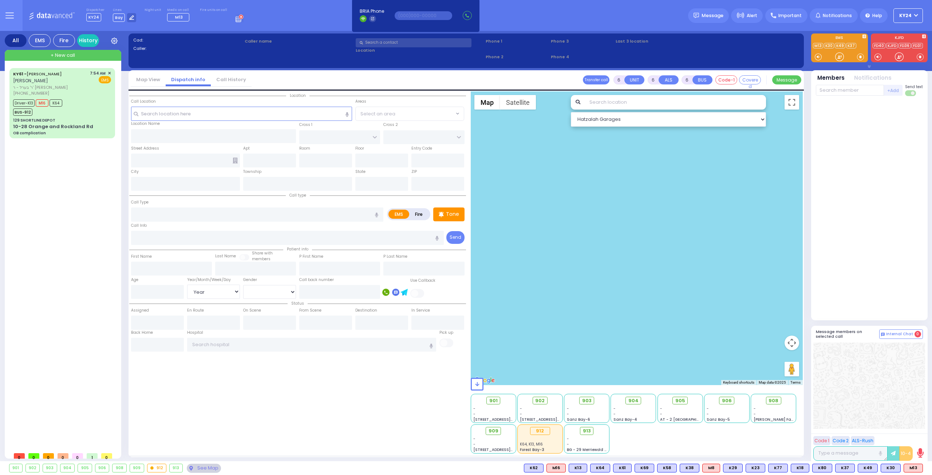
select select "Year"
select select "[DEMOGRAPHIC_DATA]"
click at [82, 78] on div "KY61 - [PERSON_NAME] [PERSON_NAME]" at bounding box center [50, 77] width 74 height 14
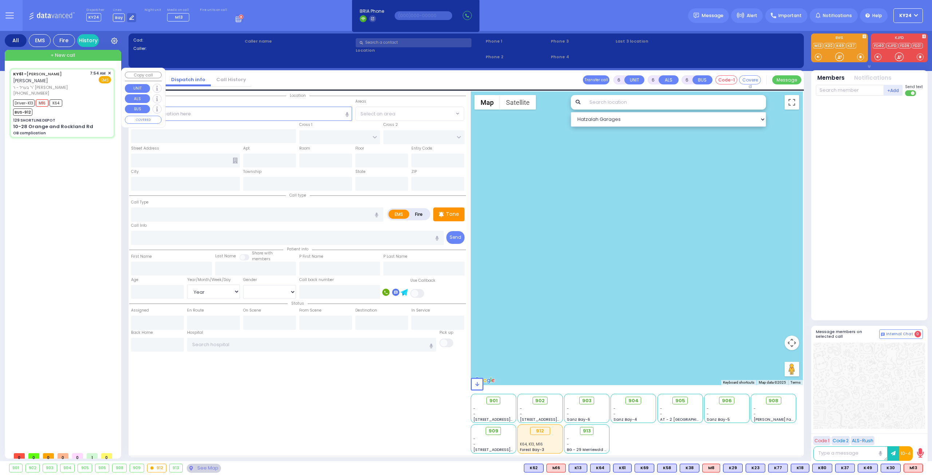
select select
type input "OB complication"
radio input "true"
type input "[PERSON_NAME]"
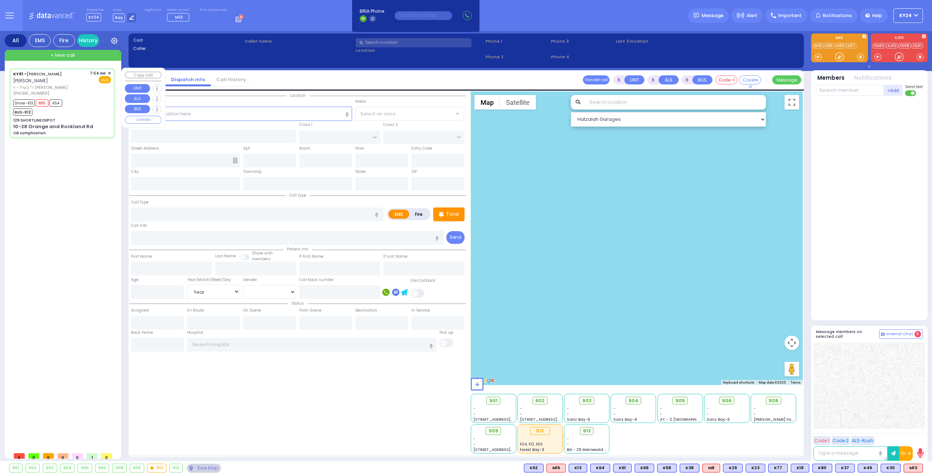
type input "[PERSON_NAME]"
type input "37"
select select "Year"
select select "[DEMOGRAPHIC_DATA]"
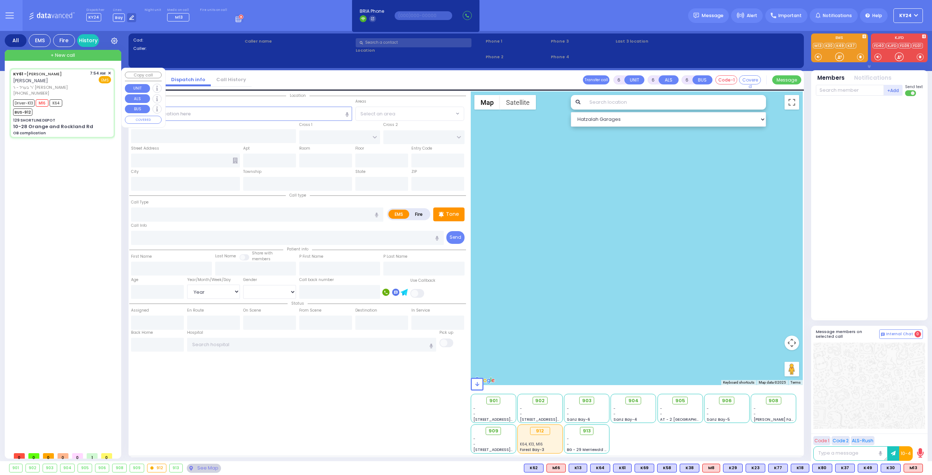
type input "07:54"
type input "07:56"
type input "08:13"
type input "08:25"
type input "[GEOGRAPHIC_DATA][PERSON_NAME]"
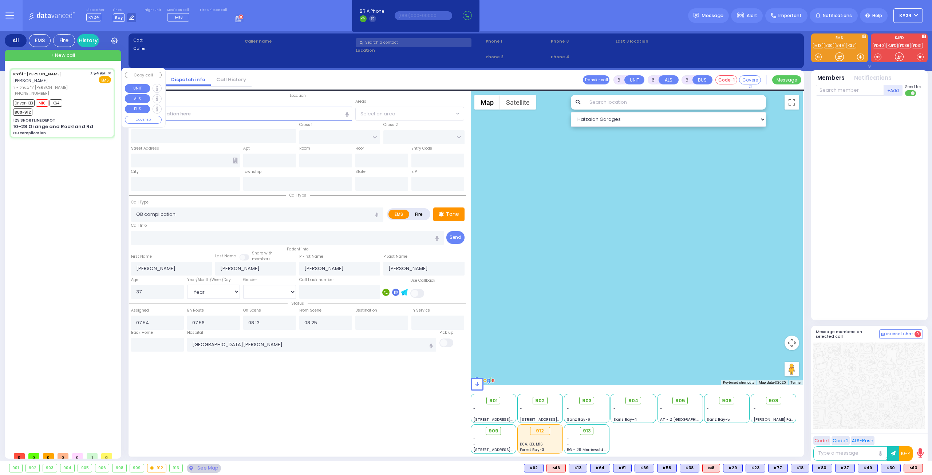
select select "Hatzalah Garages"
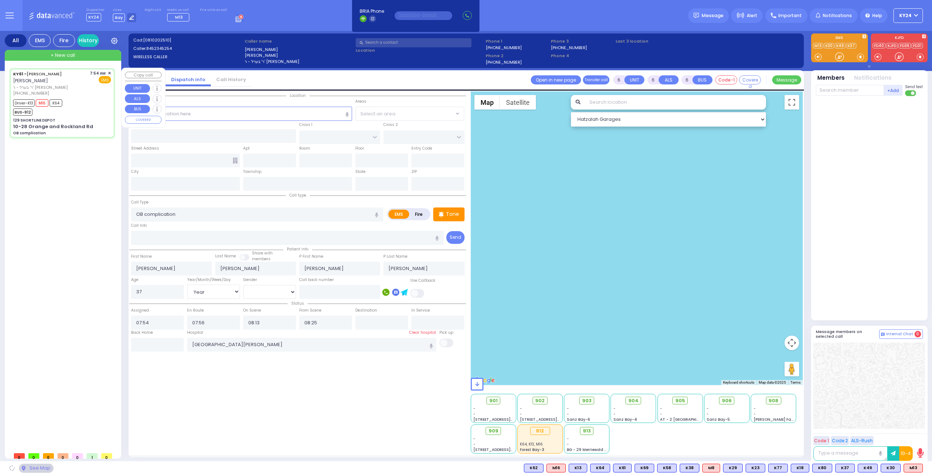
type input "129 SHORTLINE DEPOT"
type input "10-28 Orange and Rockland Rd"
type input "Monroe"
type input "[US_STATE]"
type input "10950"
